Goal: Complete application form: Complete application form

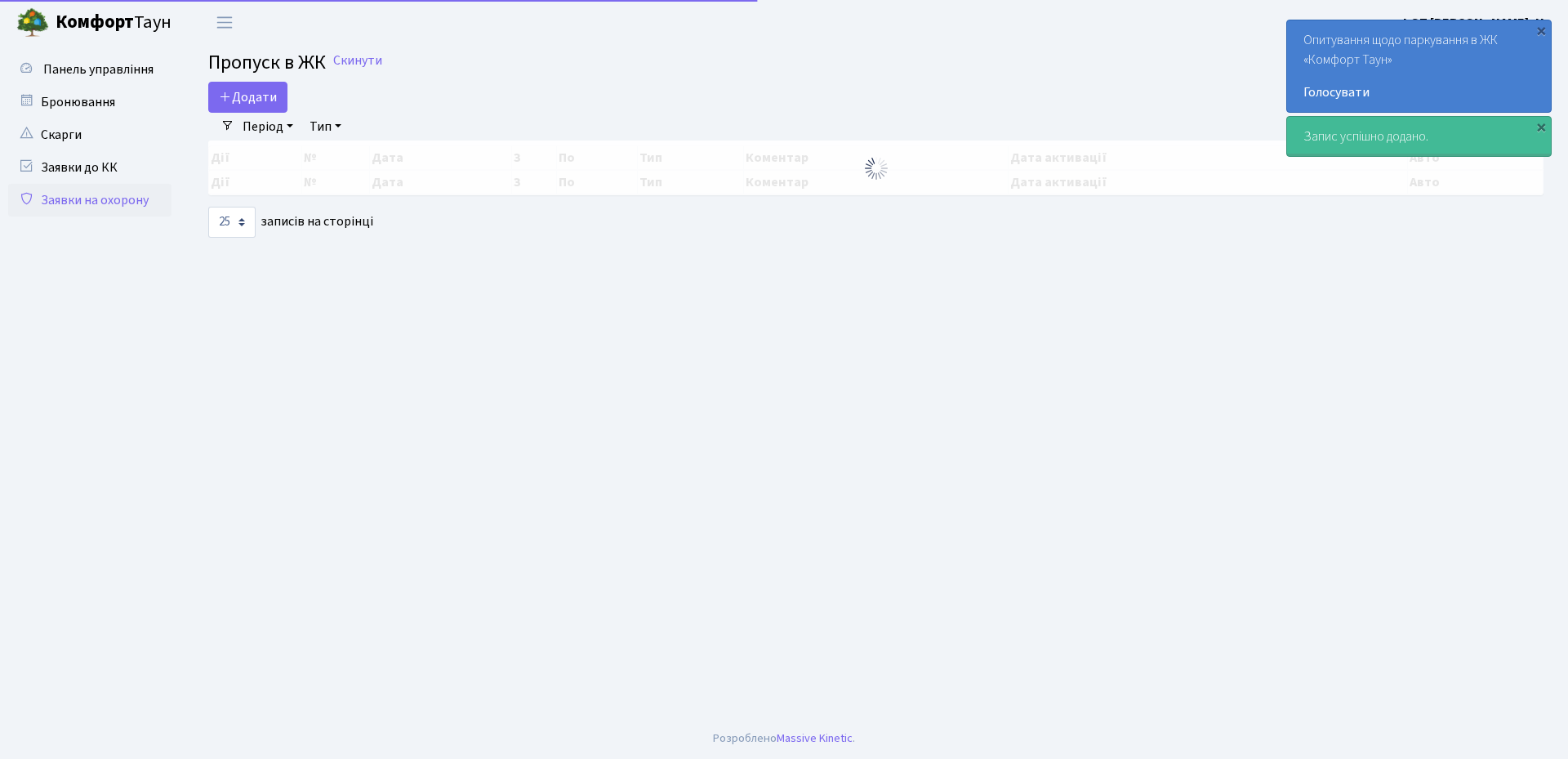
select select "25"
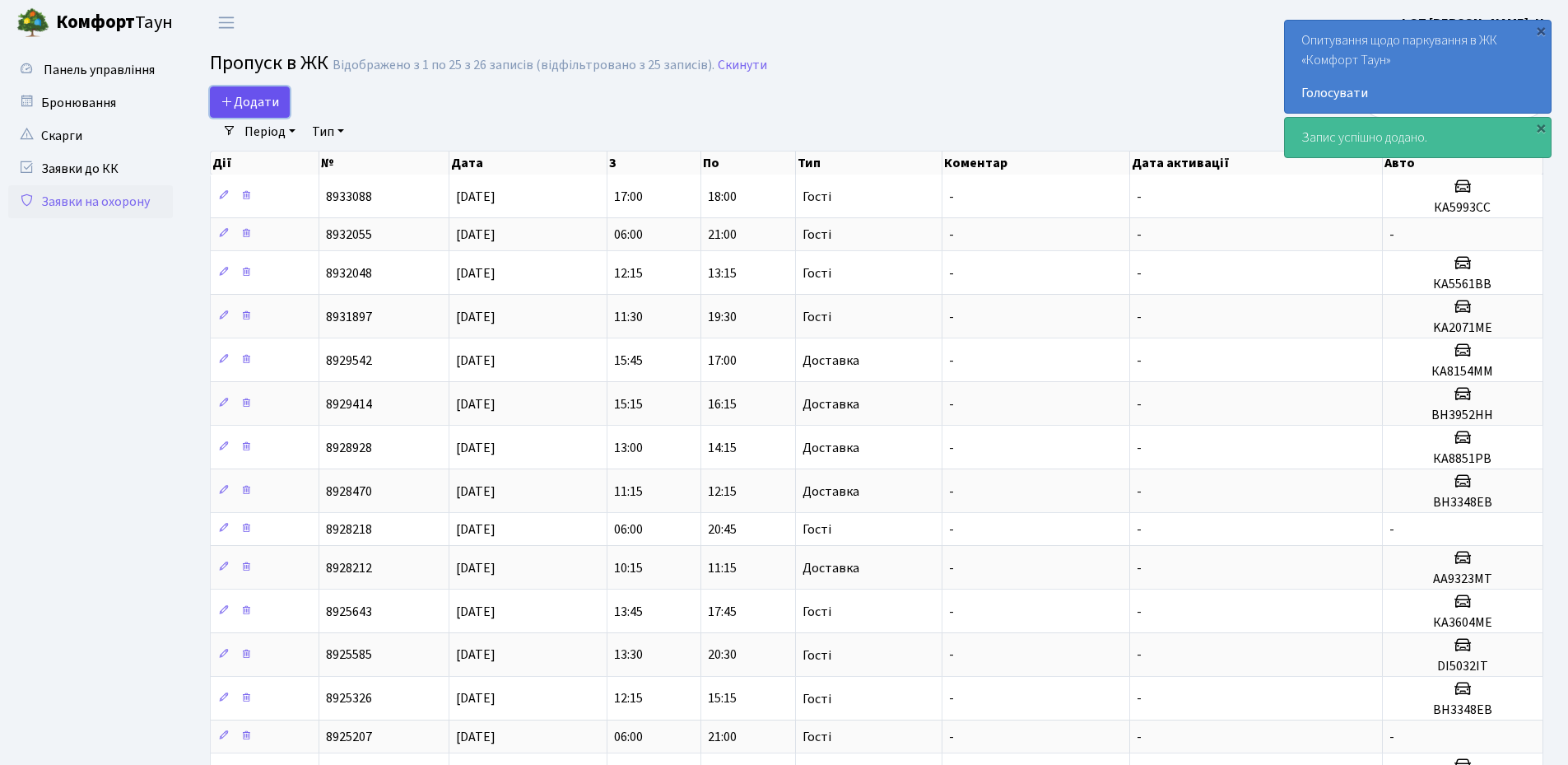
click at [246, 95] on span "Додати" at bounding box center [249, 101] width 58 height 18
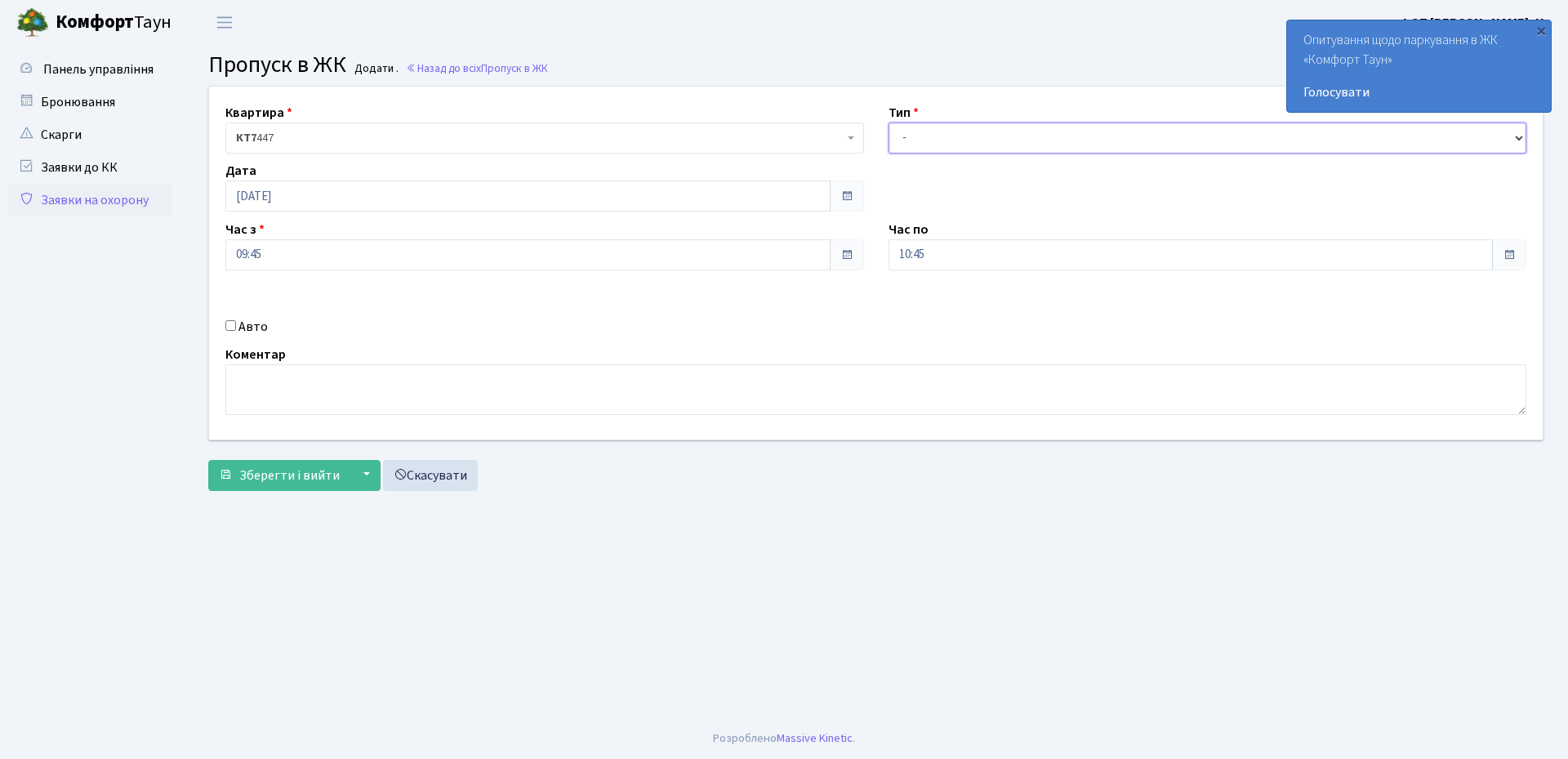
click at [997, 137] on select "- Доставка Таксі Гості Сервіс" at bounding box center [1207, 138] width 639 height 31
select select "3"
click at [888, 123] on select "- Доставка Таксі Гості Сервіс" at bounding box center [1207, 138] width 639 height 31
click at [349, 199] on input "[DATE]" at bounding box center [527, 195] width 605 height 31
click at [245, 403] on td "1" at bounding box center [242, 401] width 24 height 24
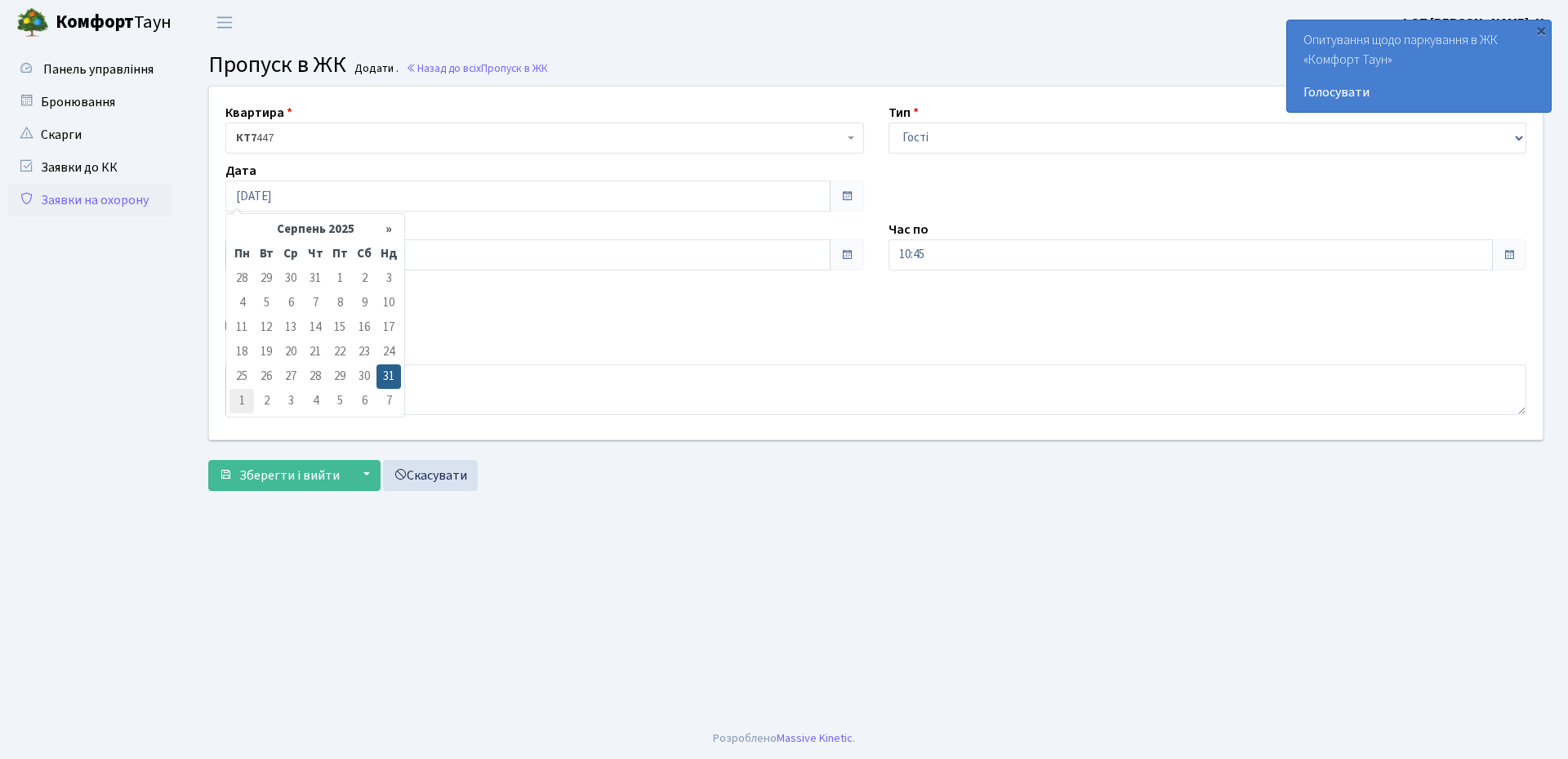
type input "01.09.2025"
click at [998, 262] on input "10:45" at bounding box center [1190, 254] width 605 height 31
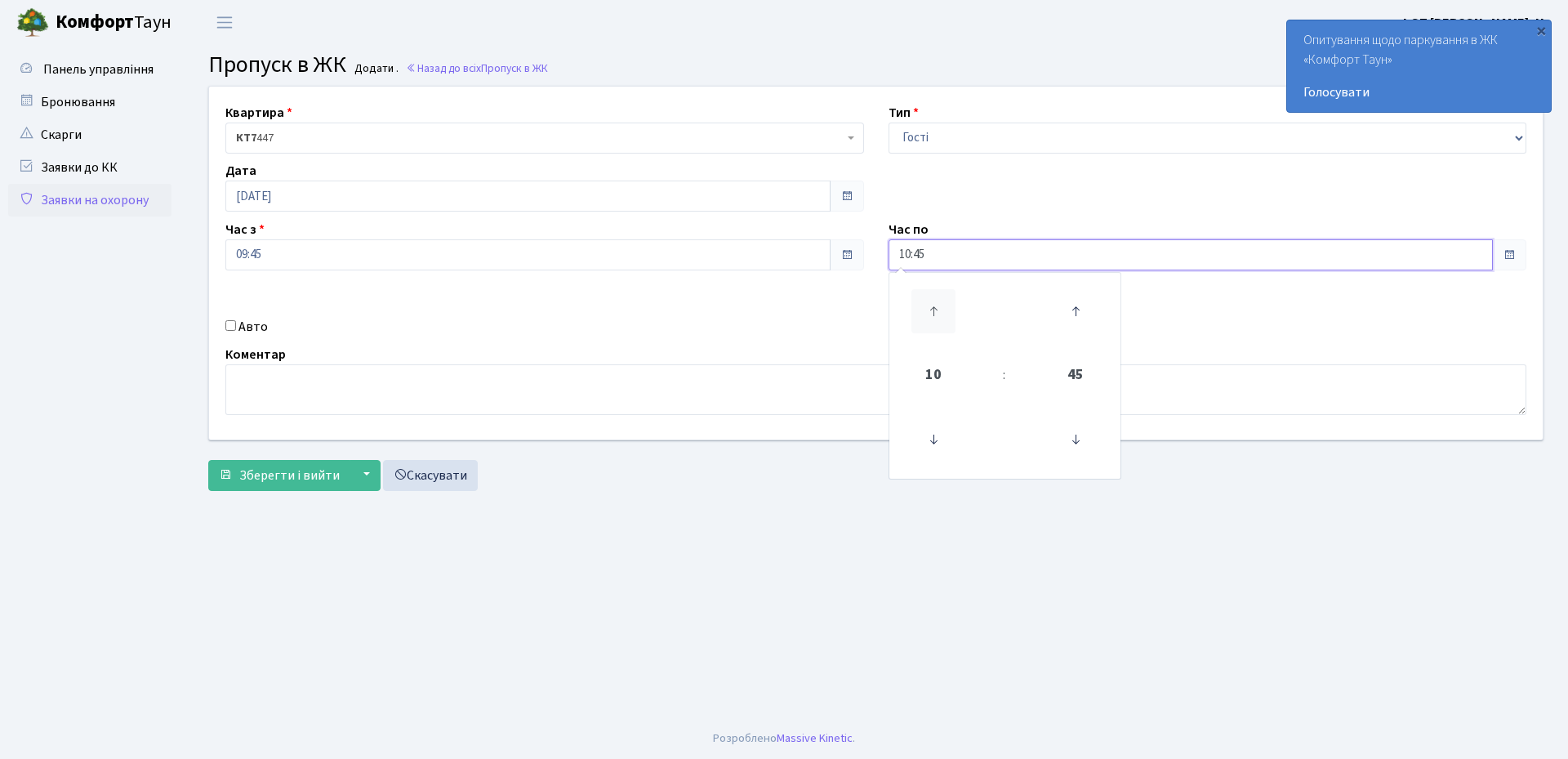
click at [938, 305] on icon at bounding box center [933, 311] width 44 height 44
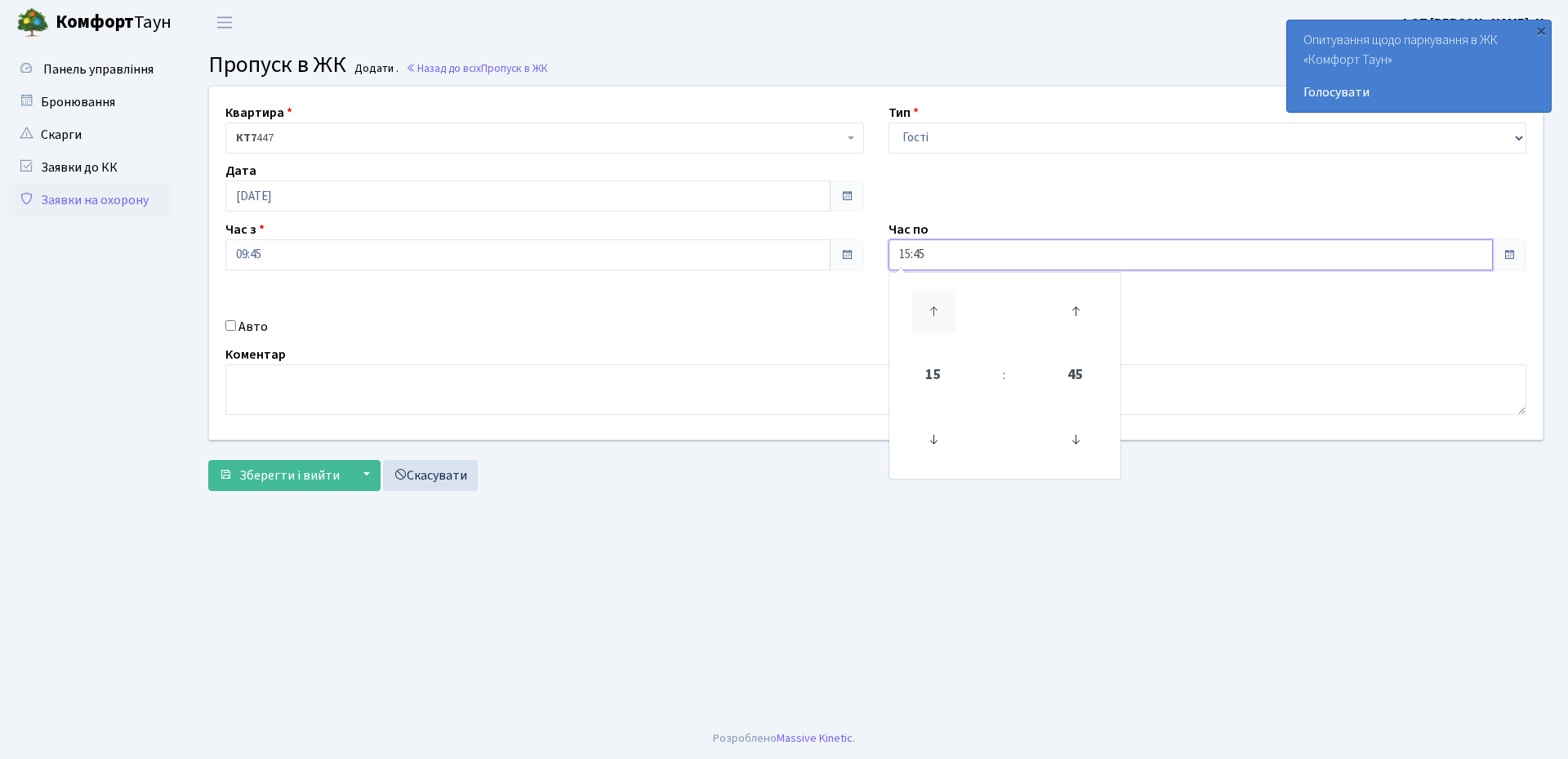
click at [938, 305] on icon at bounding box center [933, 311] width 44 height 44
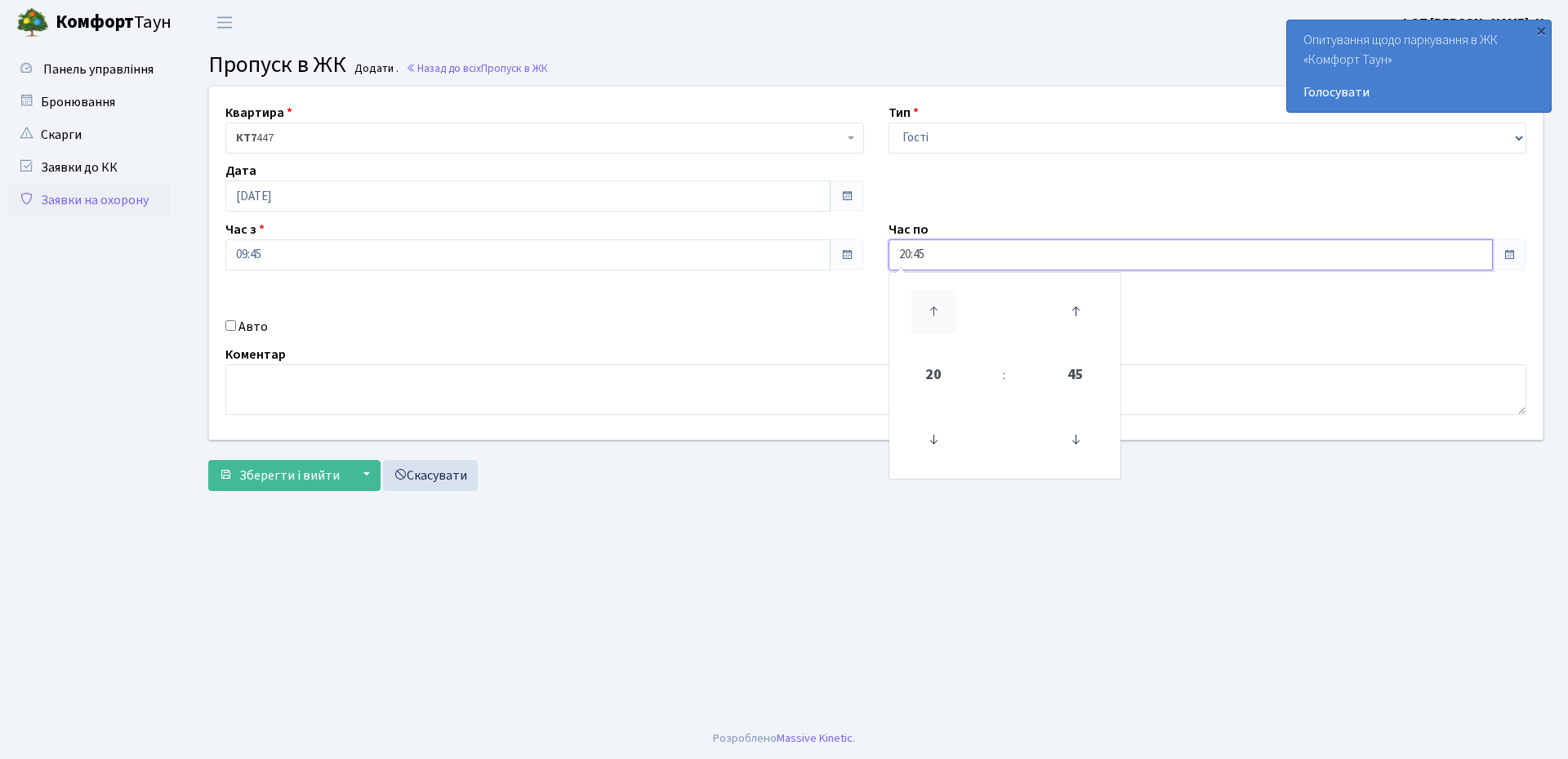
click at [938, 305] on icon at bounding box center [933, 311] width 44 height 44
click at [1070, 439] on icon at bounding box center [1075, 439] width 44 height 44
type input "21:00"
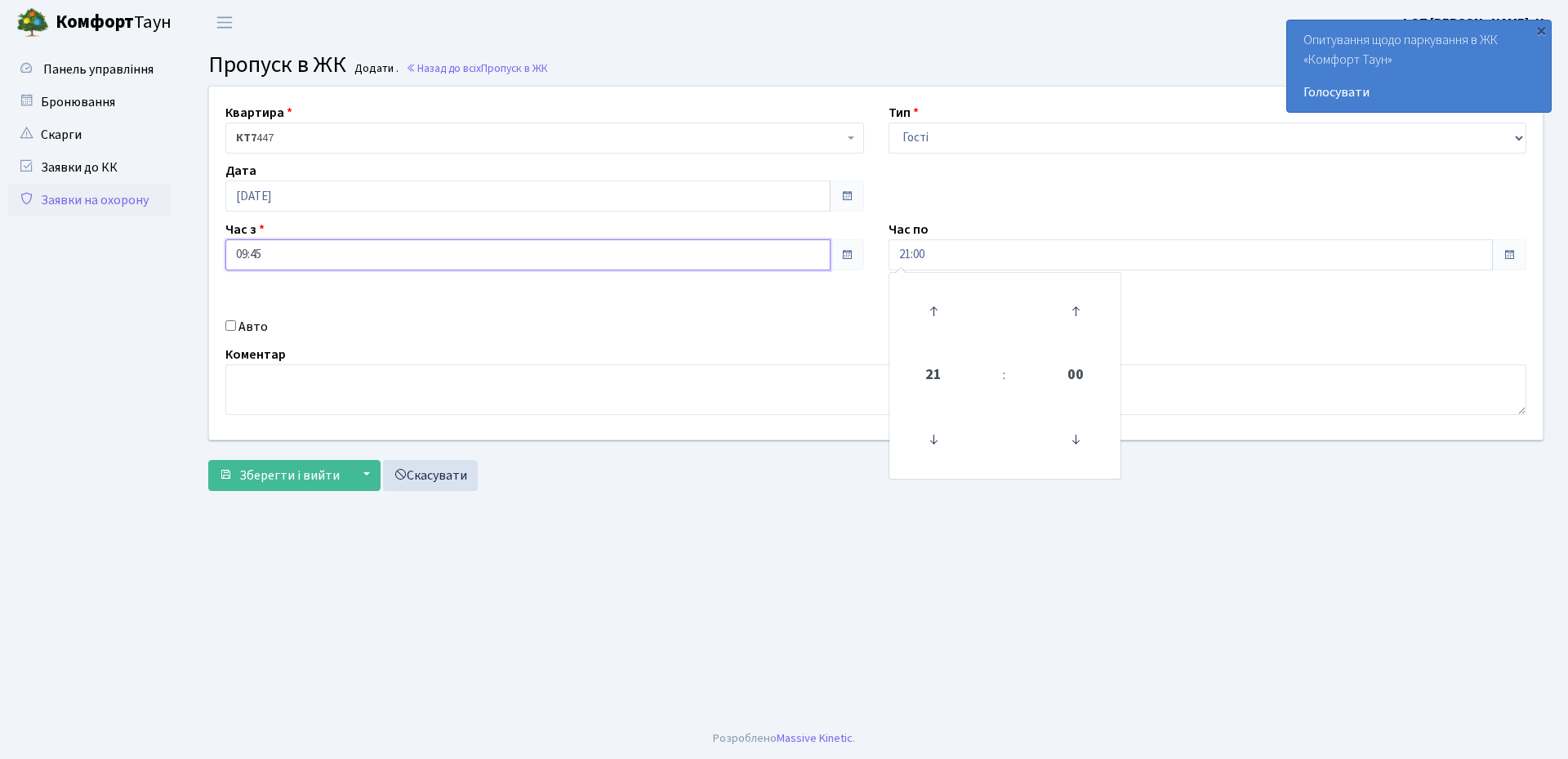
click at [279, 251] on input "09:45" at bounding box center [527, 254] width 605 height 31
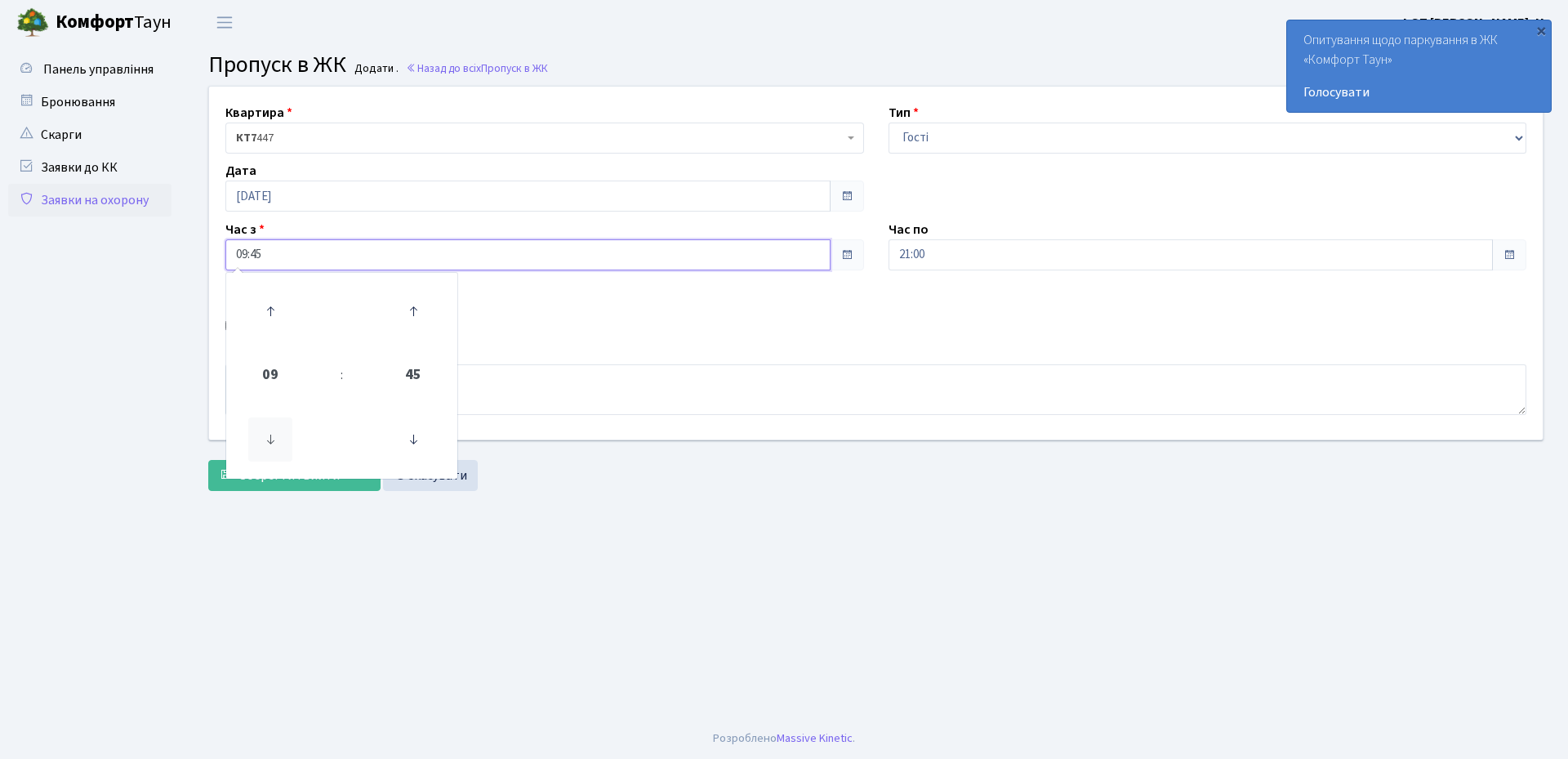
click at [272, 433] on icon at bounding box center [270, 439] width 44 height 44
click at [413, 437] on icon at bounding box center [413, 439] width 44 height 44
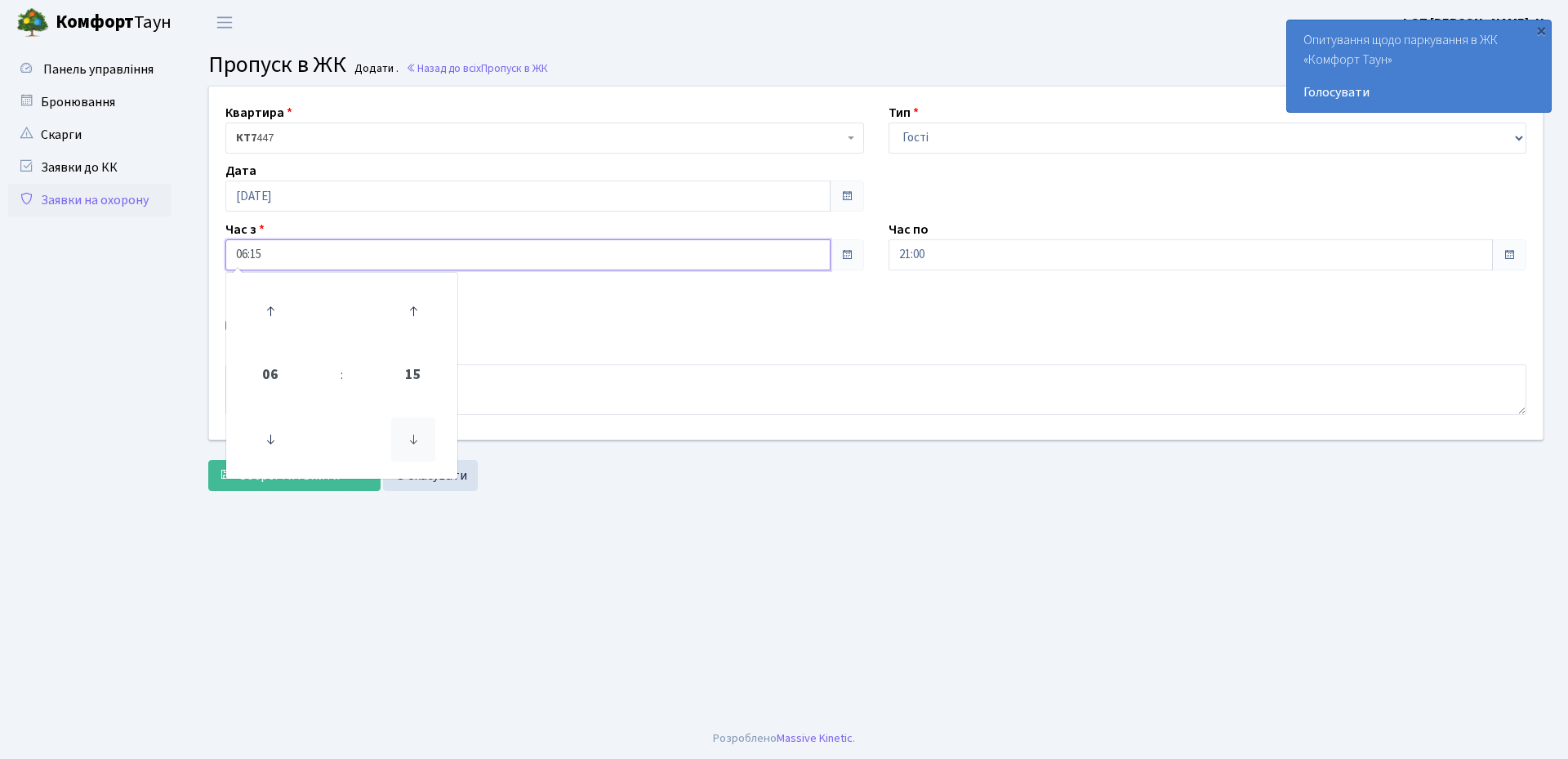
click at [413, 437] on icon at bounding box center [413, 439] width 44 height 44
type input "06:00"
click at [667, 504] on main "Admin Пропуск в ЖК Додати Пропуск в ЖК Додати . Назад до всіх Пропуск в ЖК Квар…" at bounding box center [876, 381] width 1385 height 673
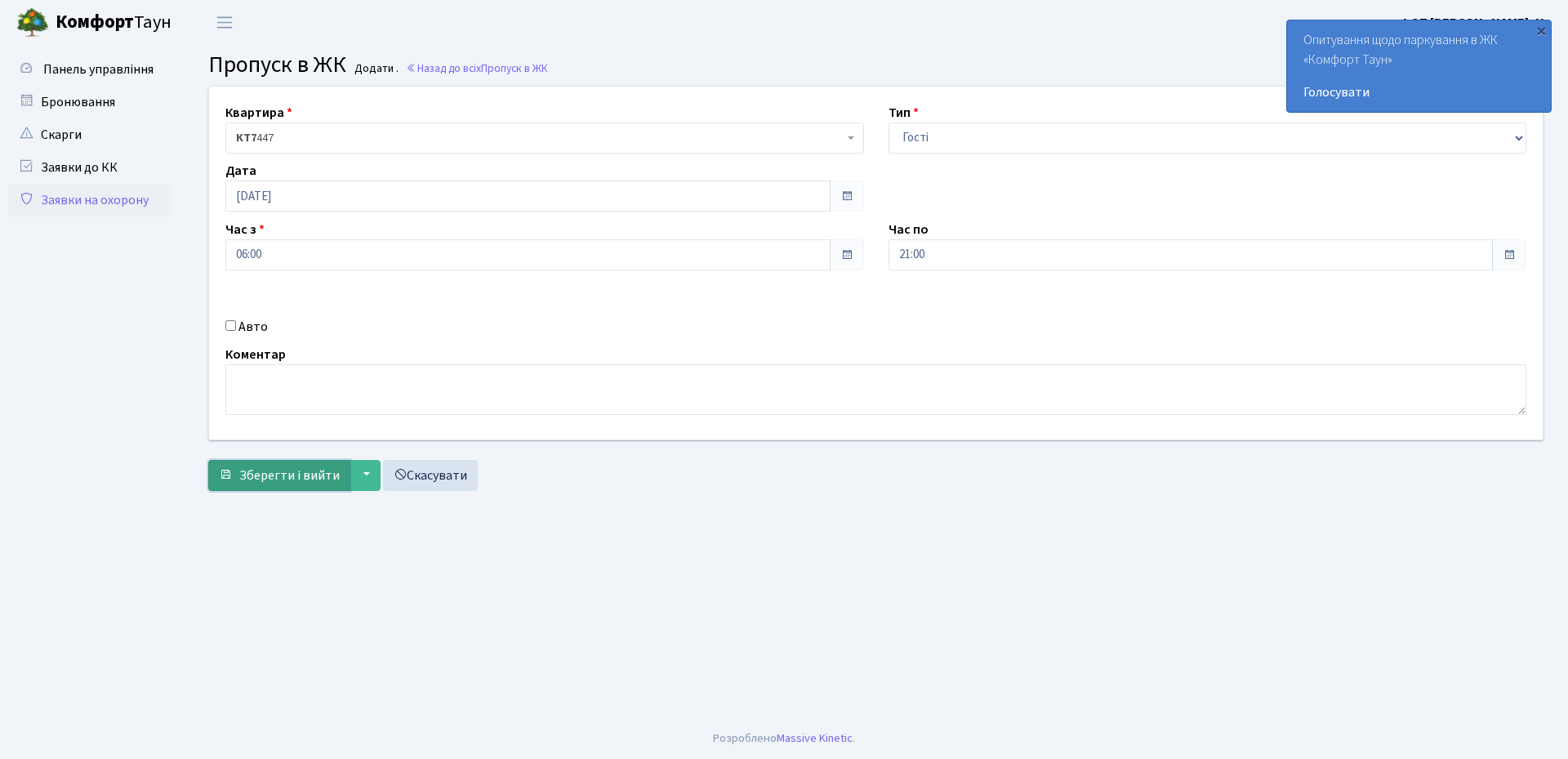
click at [257, 473] on span "Зберегти і вийти" at bounding box center [289, 474] width 100 height 18
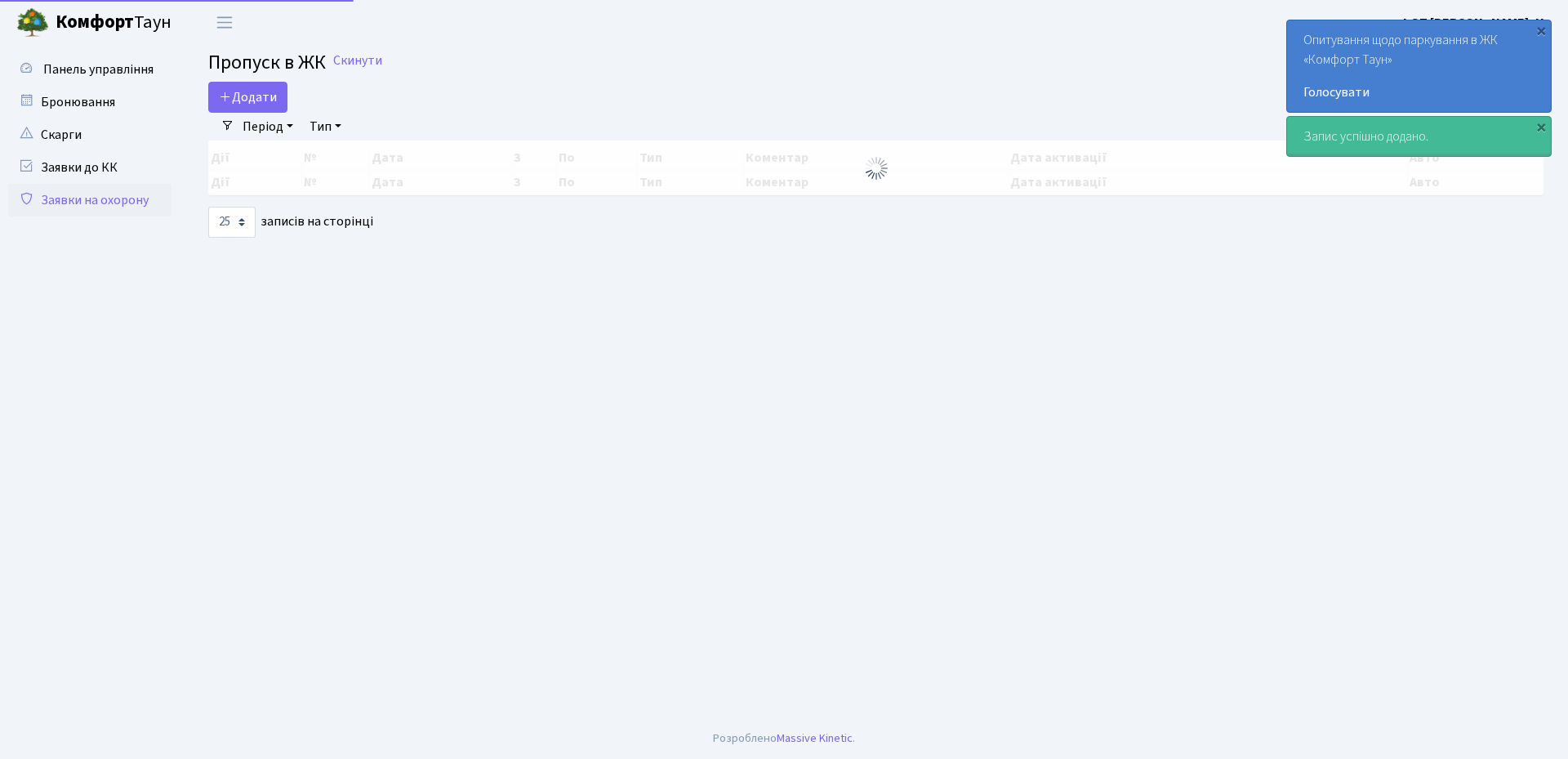
select select "25"
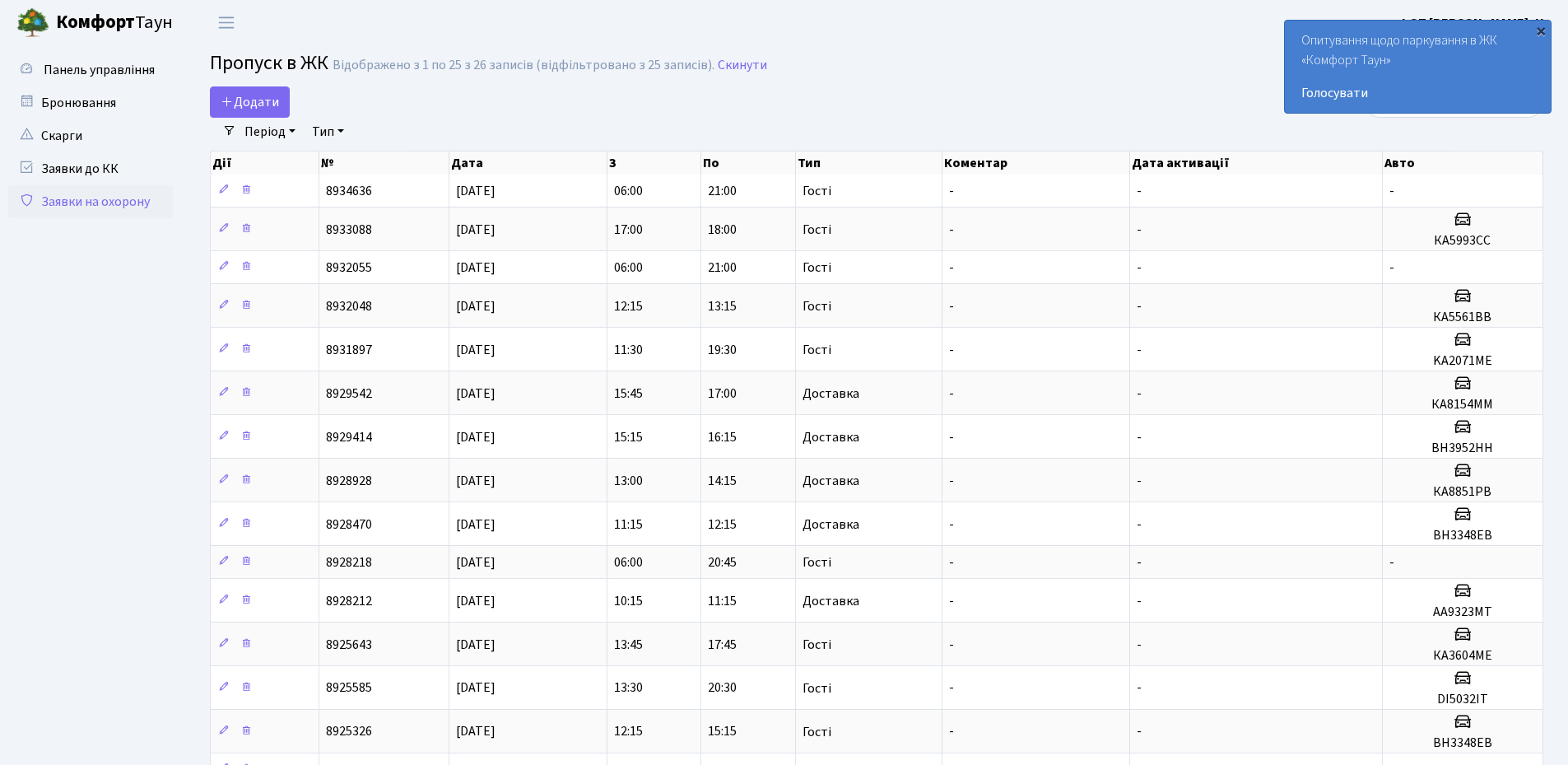
click at [1539, 38] on div "×" at bounding box center [1541, 31] width 17 height 17
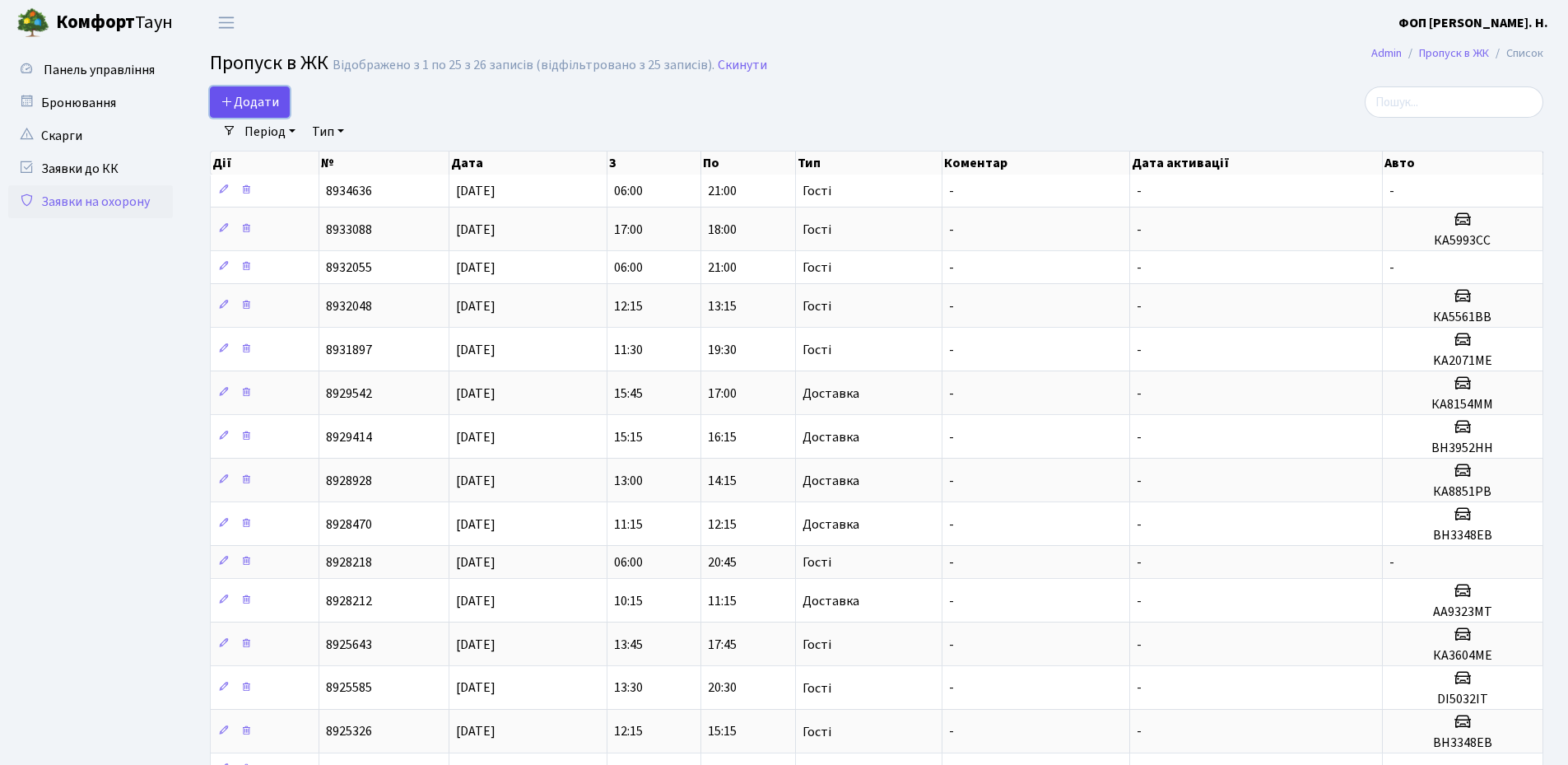
click at [261, 105] on span "Додати" at bounding box center [249, 101] width 58 height 18
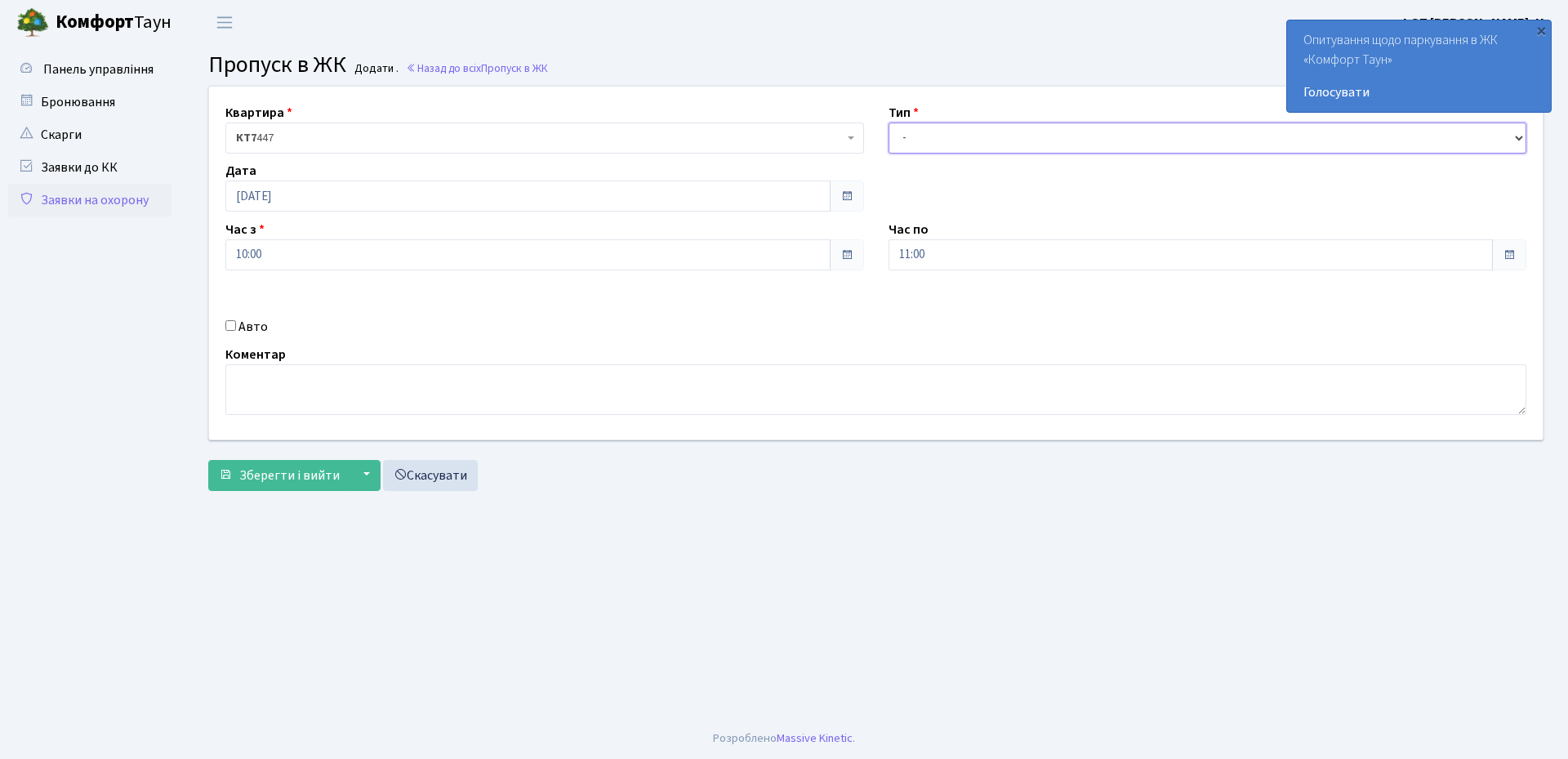
drag, startPoint x: 923, startPoint y: 138, endPoint x: 924, endPoint y: 151, distance: 13.0
click at [923, 138] on select "- Доставка Таксі Гості Сервіс" at bounding box center [1207, 138] width 639 height 31
select select "3"
click at [888, 123] on select "- Доставка Таксі Гості Сервіс" at bounding box center [1207, 138] width 639 height 31
drag, startPoint x: 916, startPoint y: 254, endPoint x: 926, endPoint y: 283, distance: 30.7
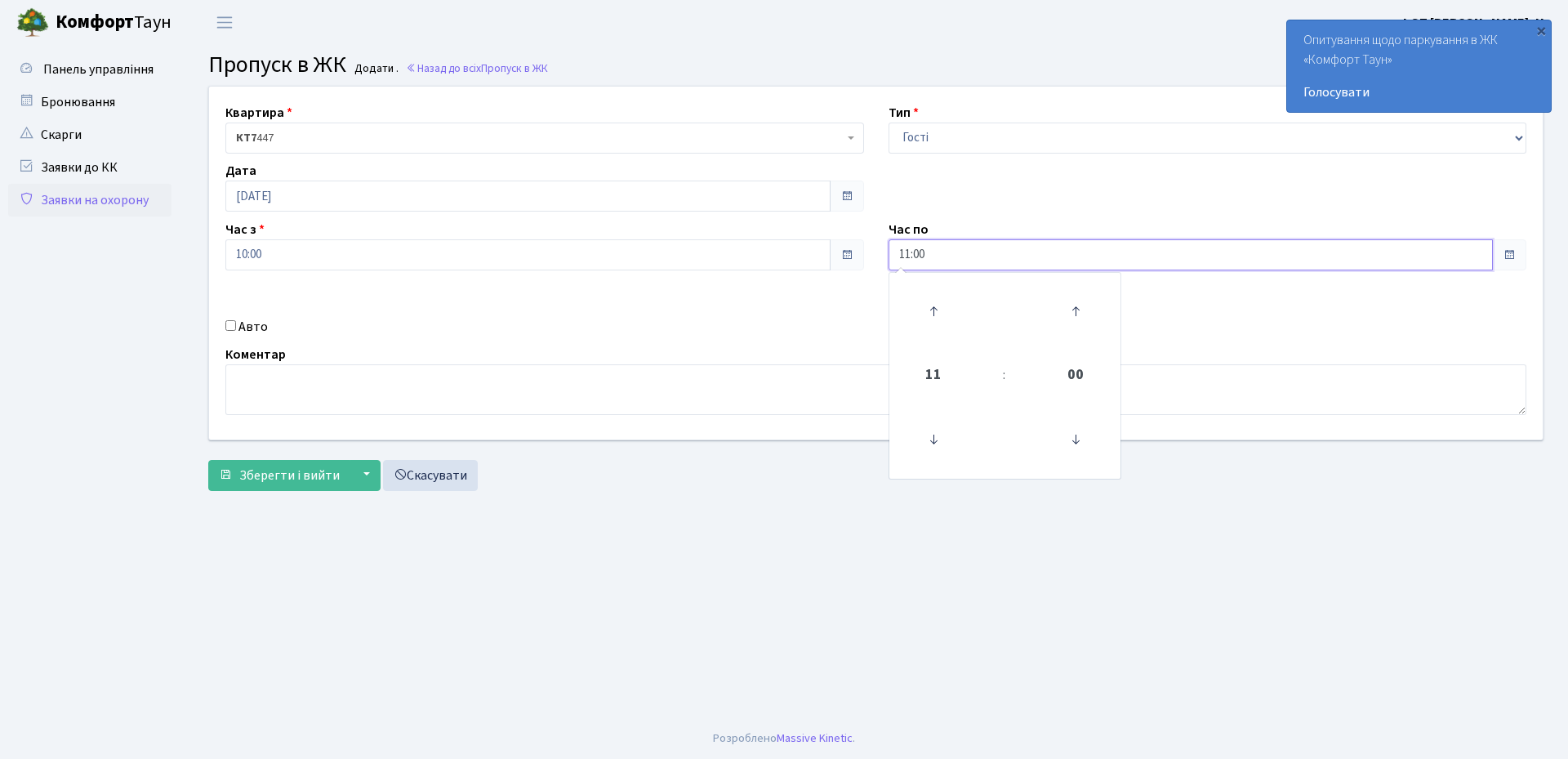
click at [918, 258] on input "11:00" at bounding box center [1190, 254] width 605 height 31
click at [928, 300] on icon at bounding box center [933, 311] width 44 height 44
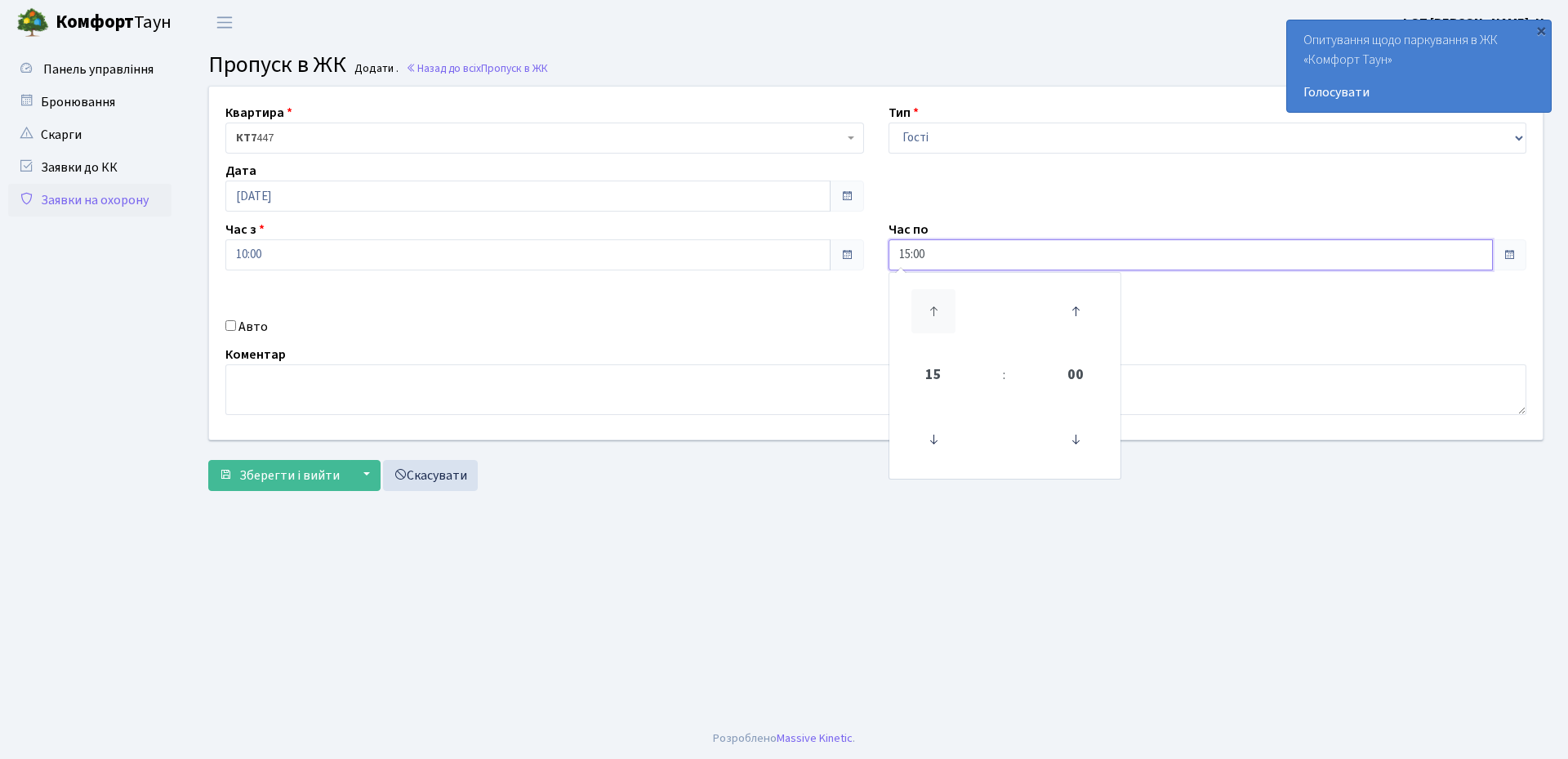
click at [928, 300] on icon at bounding box center [933, 311] width 44 height 44
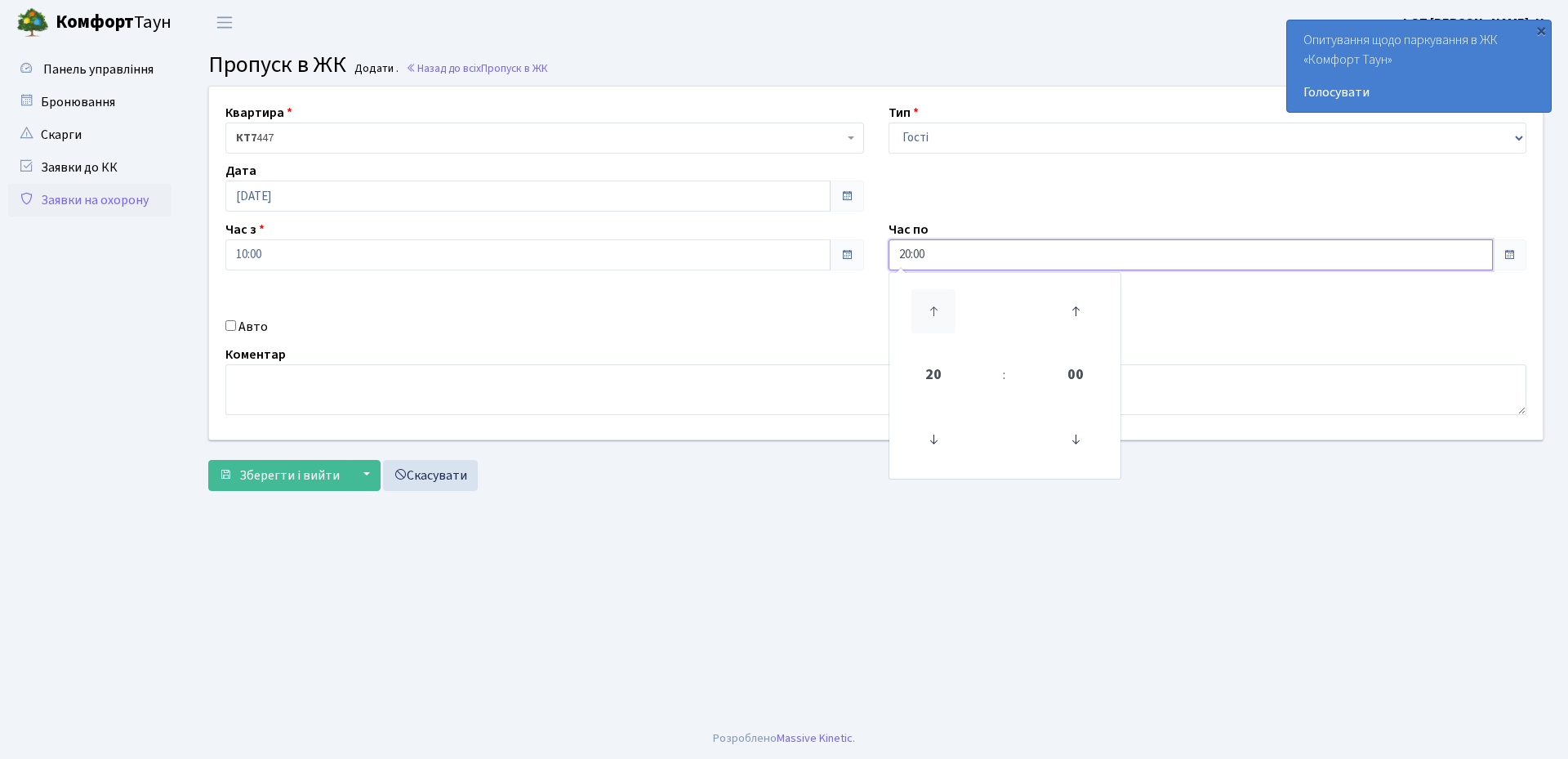
click at [936, 311] on icon at bounding box center [933, 311] width 44 height 44
type input "21:00"
click at [232, 324] on input "Авто" at bounding box center [230, 325] width 10 height 10
checkbox input "true"
paste input "АІ1977ВВ"
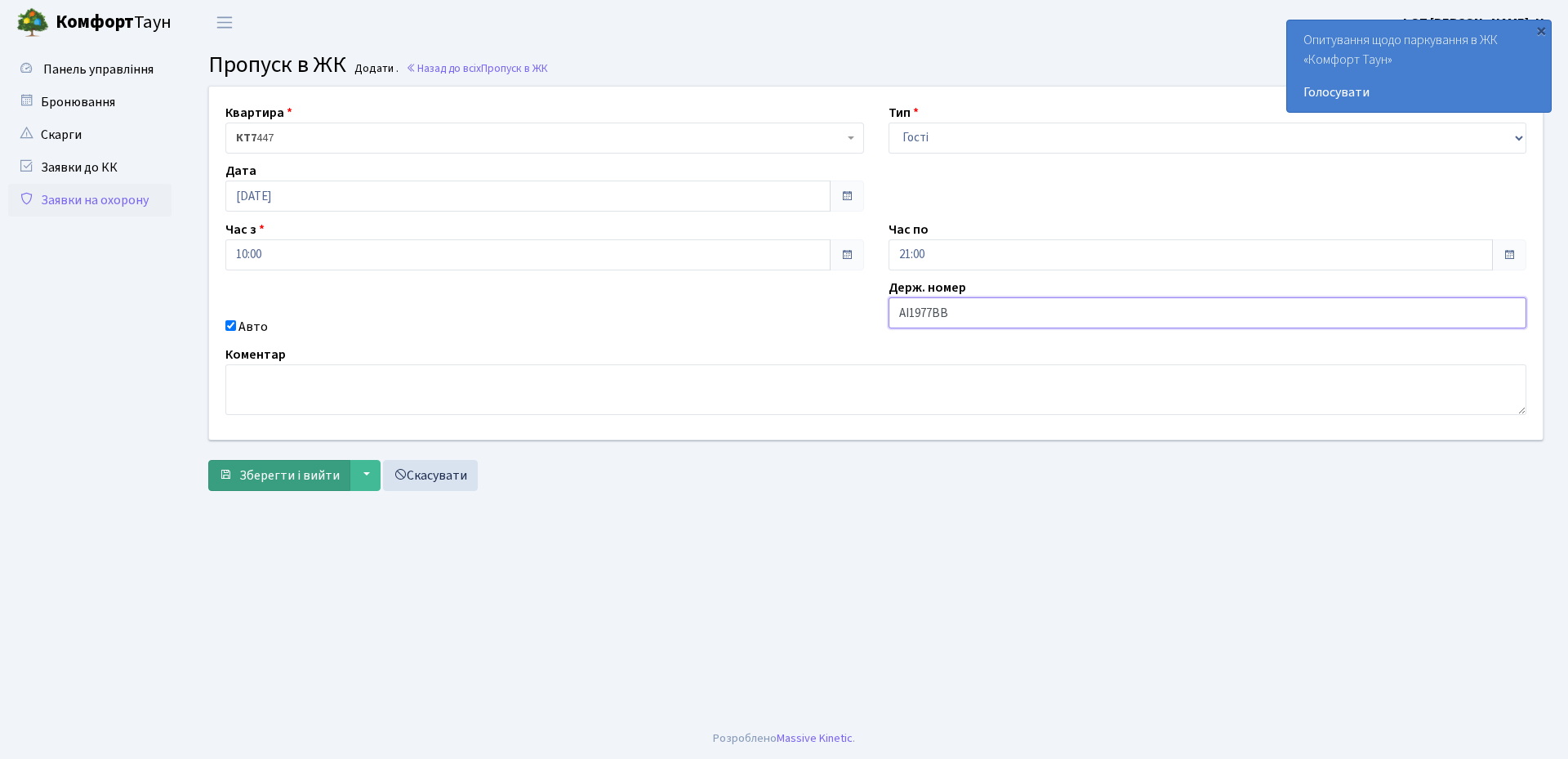
type input "АІ1977ВВ"
click at [314, 479] on span "Зберегти і вийти" at bounding box center [289, 474] width 100 height 18
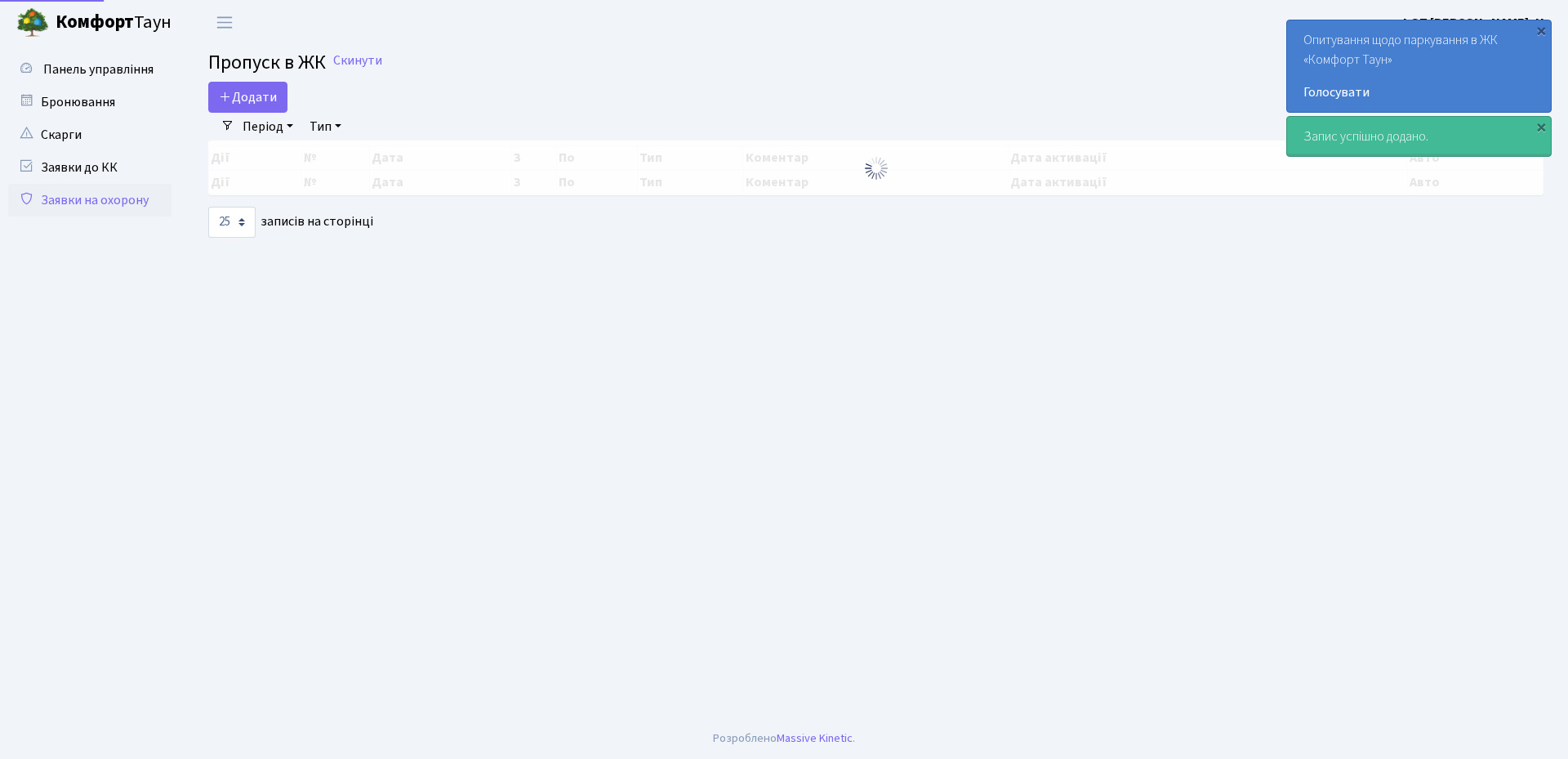
select select "25"
